Goal: Transaction & Acquisition: Purchase product/service

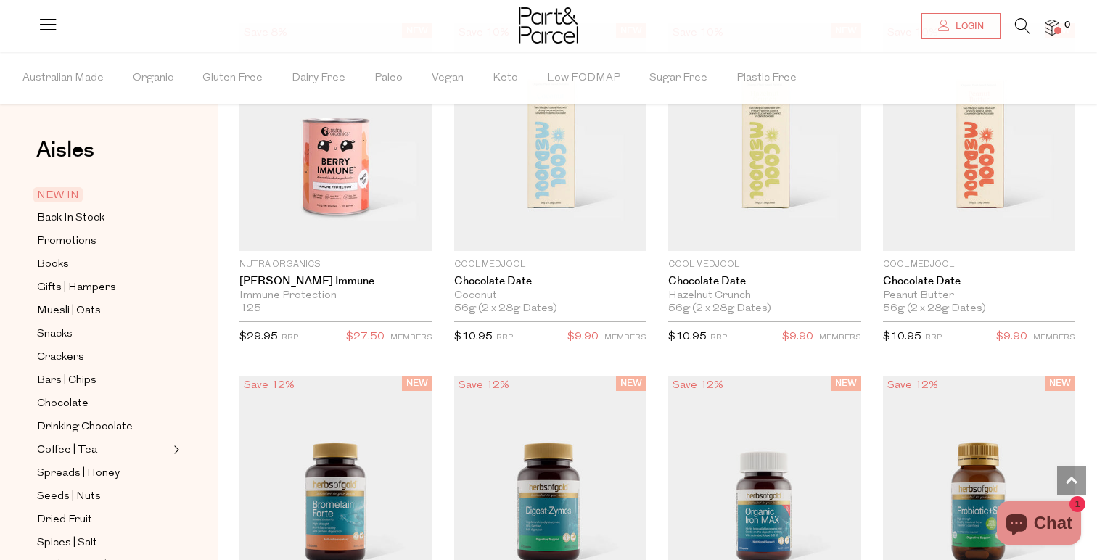
click at [1023, 19] on icon at bounding box center [1022, 26] width 15 height 16
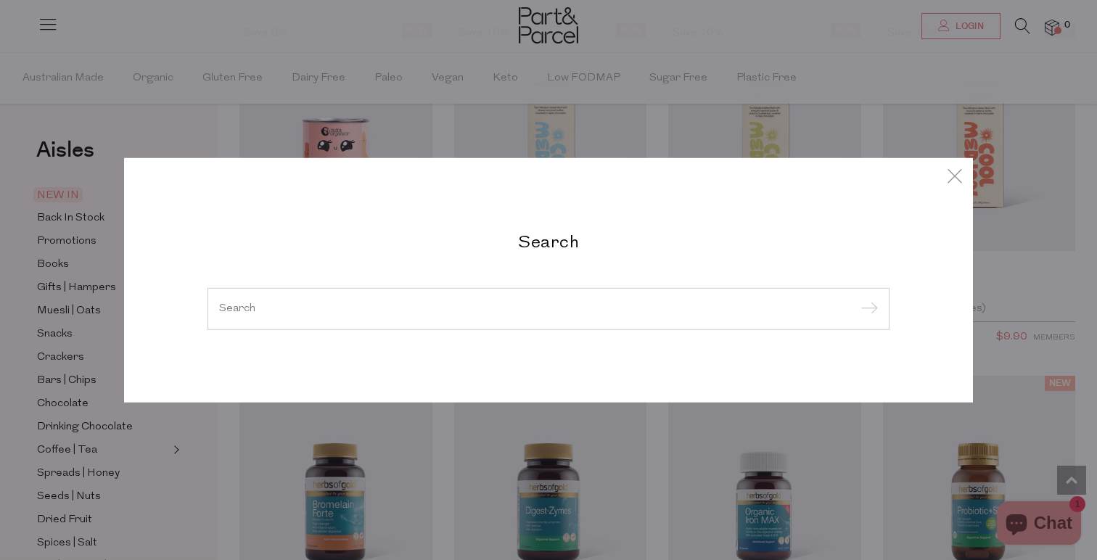
click at [372, 306] on input "search" at bounding box center [548, 308] width 659 height 11
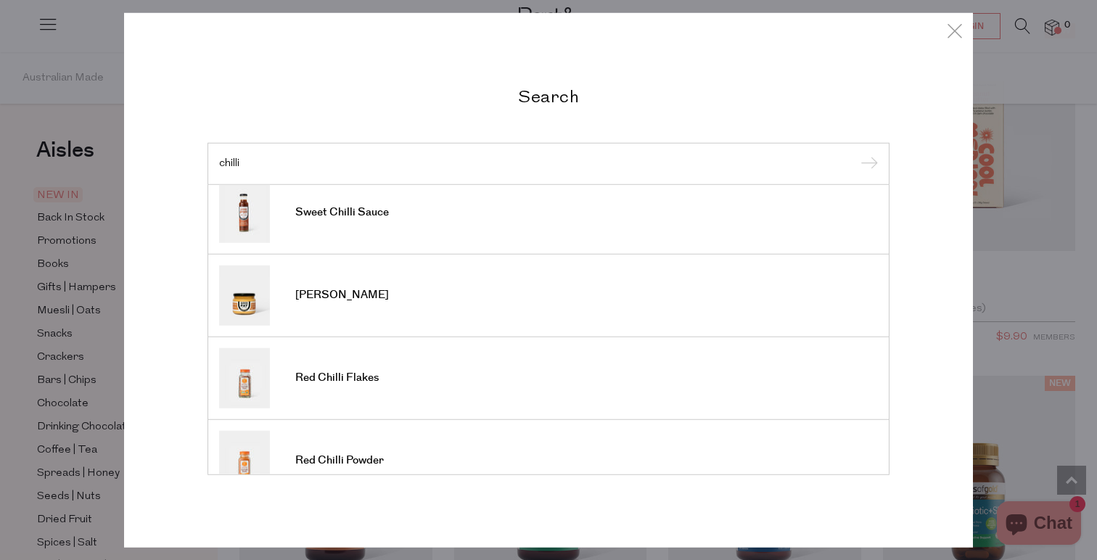
scroll to position [367, 0]
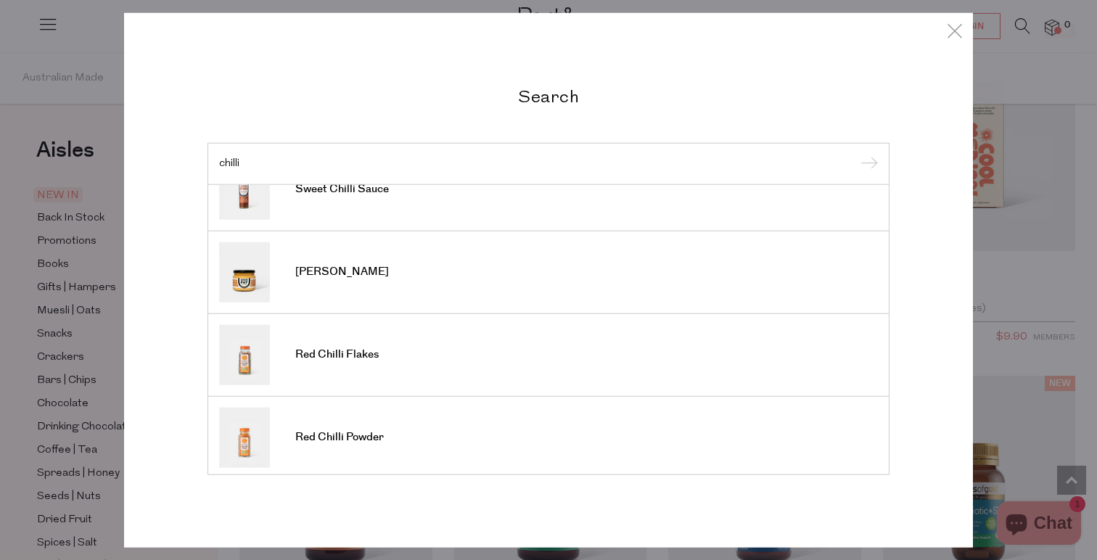
type input "chilli"
click at [856, 154] on input "submit" at bounding box center [867, 165] width 22 height 22
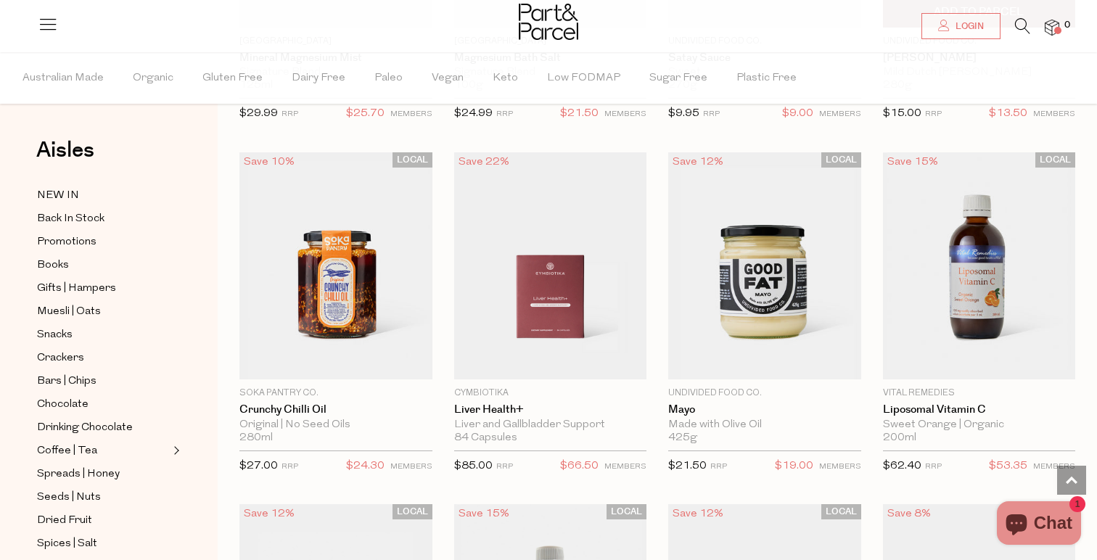
scroll to position [1076, 0]
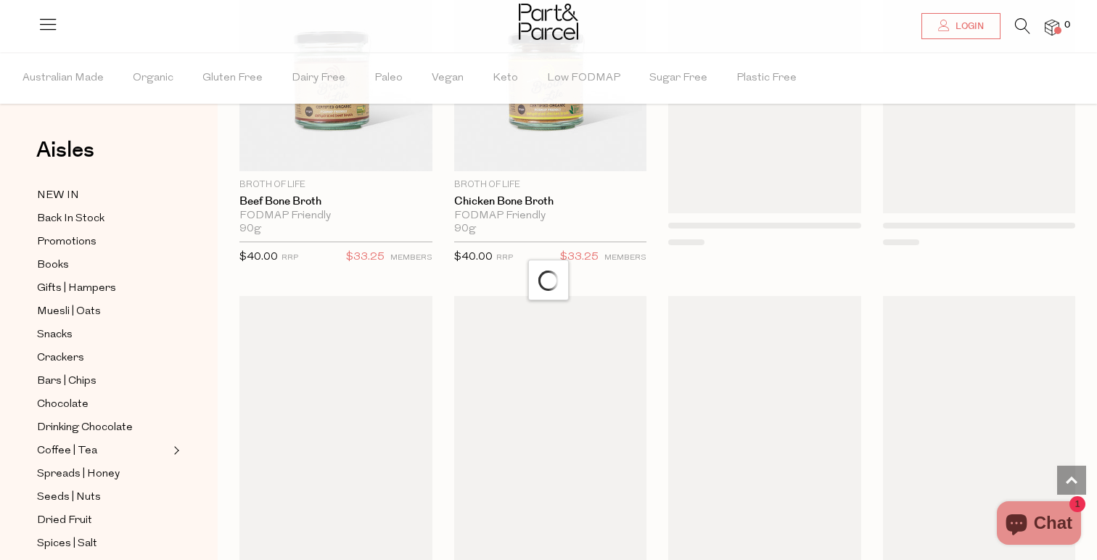
scroll to position [4480, 0]
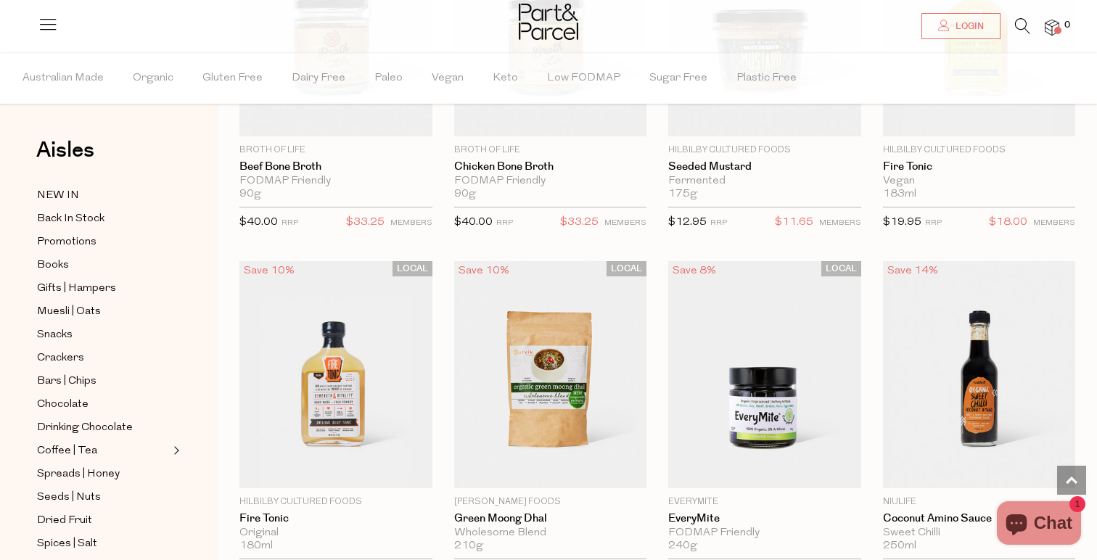
click at [1020, 29] on icon at bounding box center [1022, 26] width 15 height 16
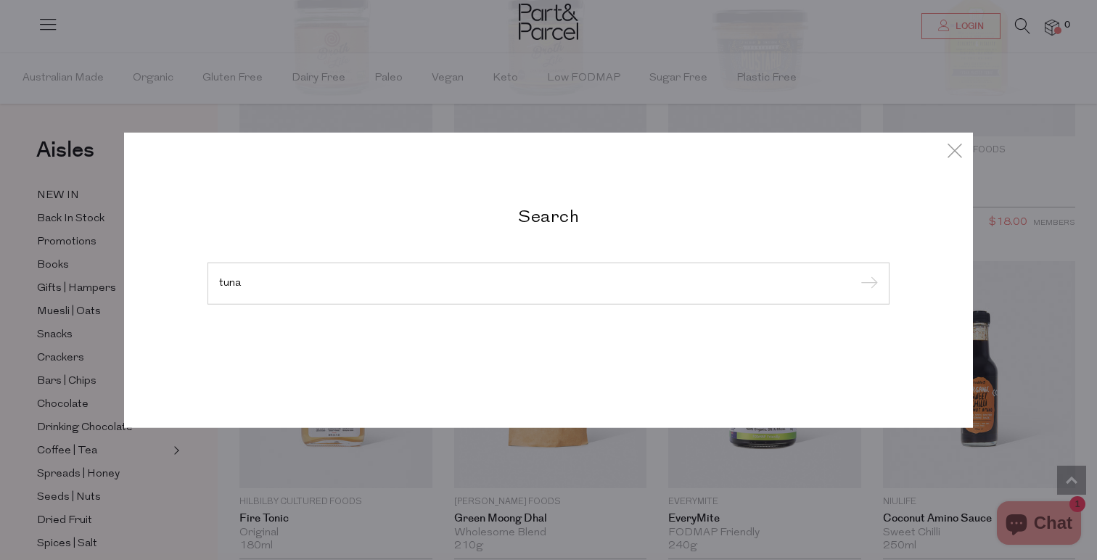
type input "tuna"
click at [856, 274] on input "submit" at bounding box center [867, 285] width 22 height 22
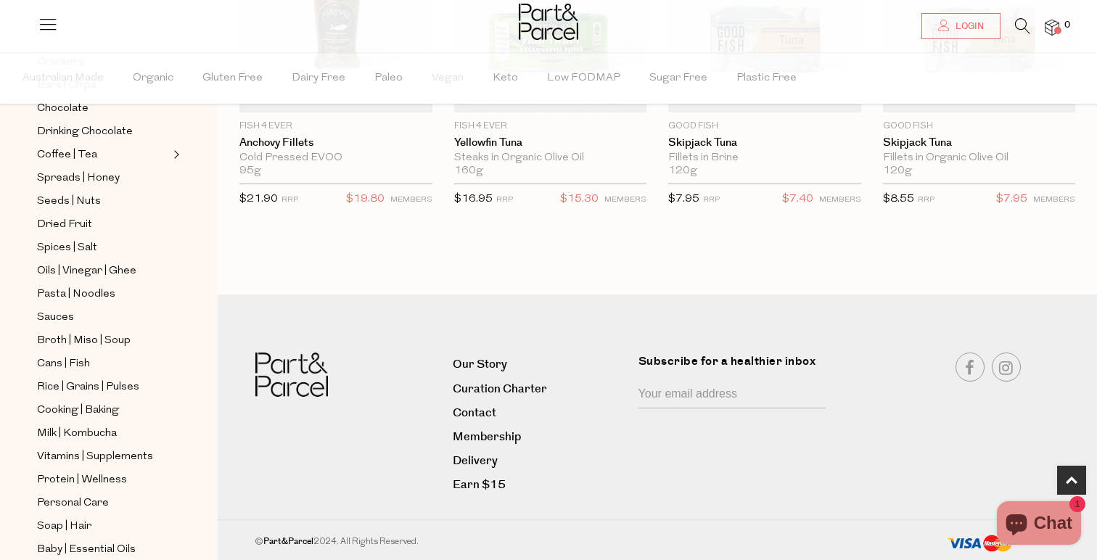
scroll to position [297, 0]
